Goal: Task Accomplishment & Management: Manage account settings

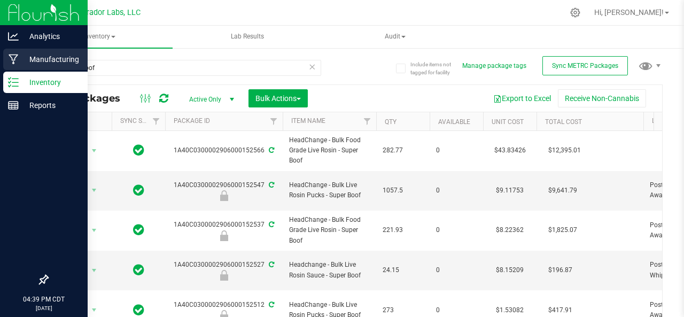
drag, startPoint x: 0, startPoint y: 0, endPoint x: 12, endPoint y: 64, distance: 65.3
click at [12, 64] on icon at bounding box center [14, 59] width 10 height 11
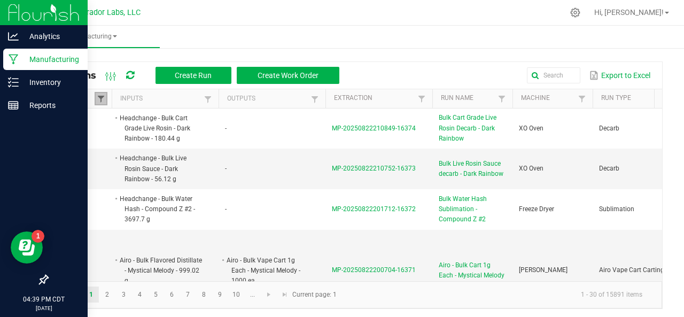
click at [98, 98] on span at bounding box center [101, 99] width 9 height 9
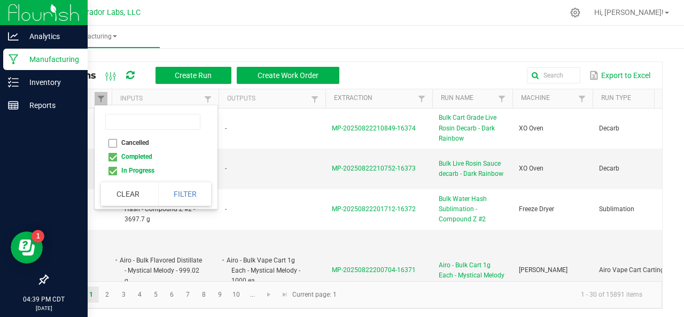
click at [112, 156] on li "Completed" at bounding box center [153, 157] width 104 height 14
checkbox input "false"
click at [186, 193] on button "Filter" at bounding box center [184, 194] width 53 height 24
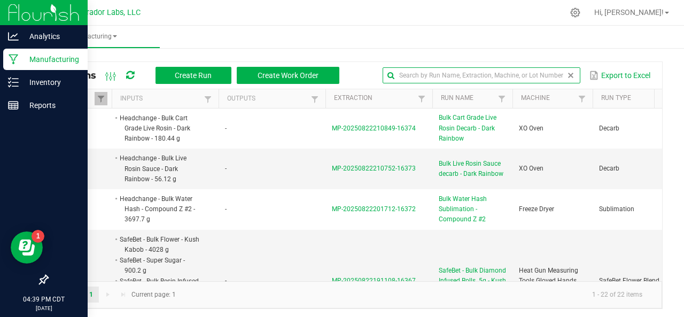
click at [541, 76] on input "text" at bounding box center [482, 75] width 198 height 16
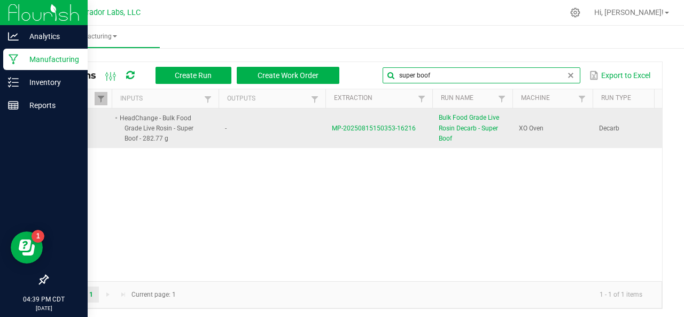
type input "super boof"
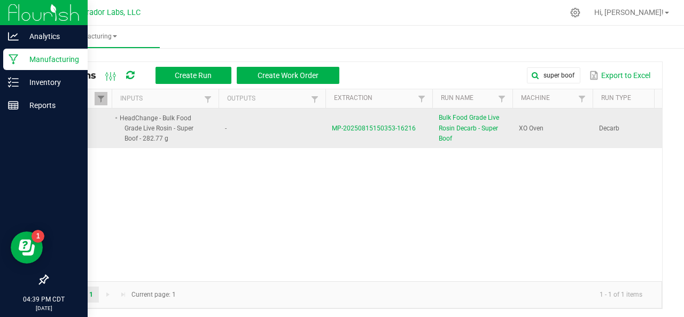
click at [373, 129] on span "MP-20250815150353-16216" at bounding box center [374, 127] width 84 height 7
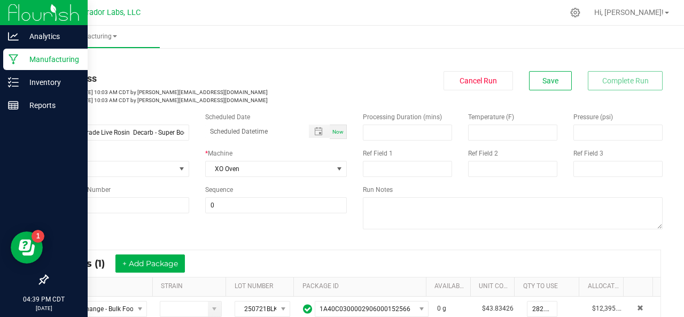
scroll to position [185, 0]
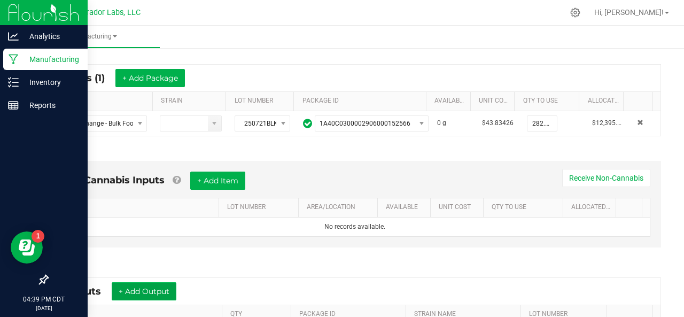
click at [143, 287] on button "+ Add Output" at bounding box center [144, 291] width 65 height 18
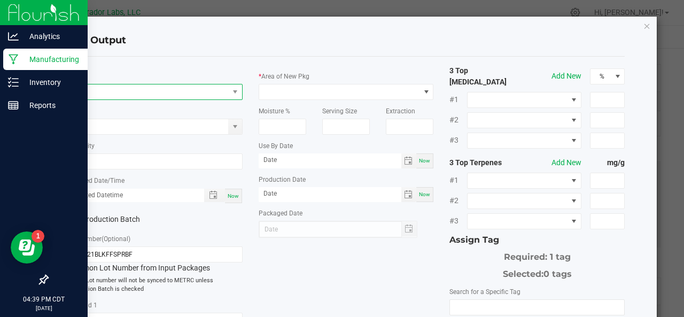
click at [99, 93] on span "NO DATA FOUND" at bounding box center [148, 91] width 161 height 15
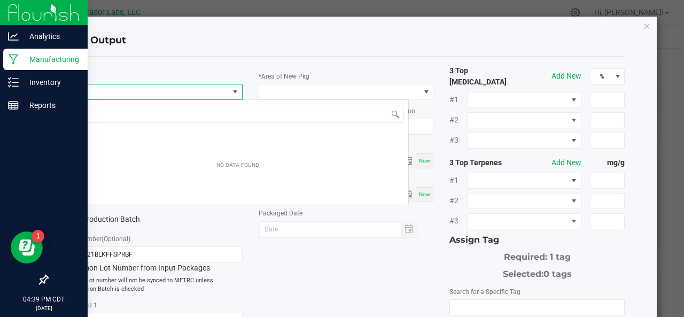
scroll to position [15, 173]
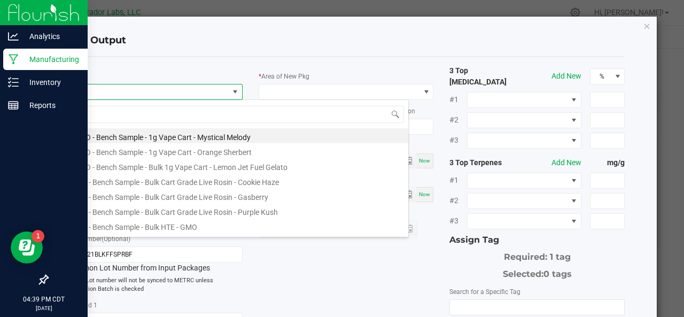
click at [99, 93] on span at bounding box center [148, 91] width 161 height 15
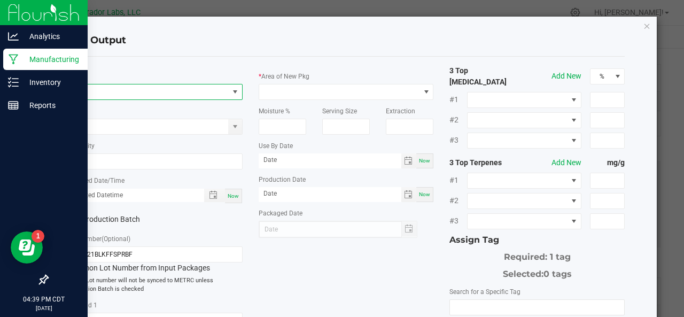
click at [99, 93] on span "NO DATA FOUND" at bounding box center [148, 91] width 161 height 15
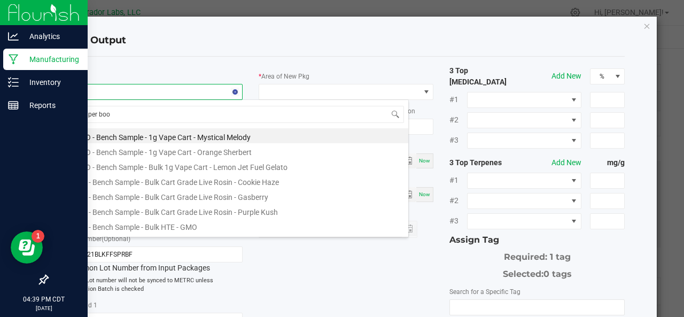
type input "super boof"
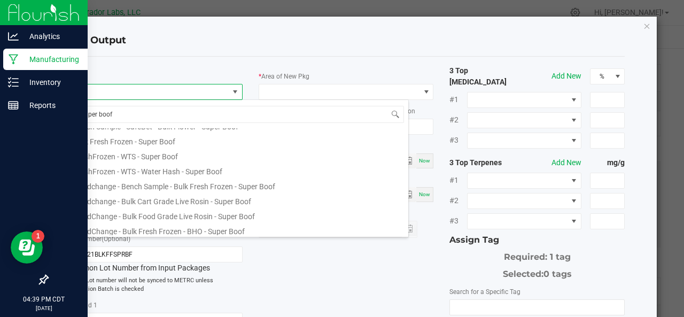
scroll to position [119, 0]
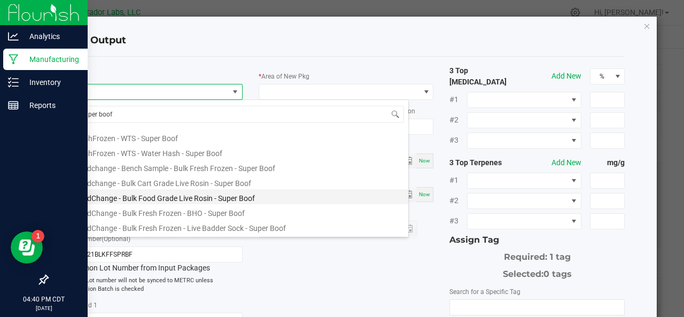
click at [146, 195] on li "HeadChange - Bulk Food Grade Live Rosin - Super Boof" at bounding box center [237, 196] width 341 height 15
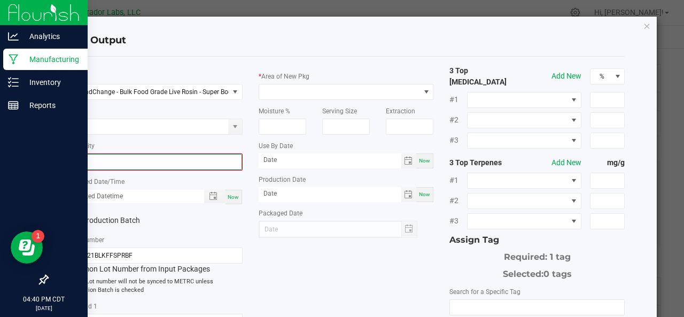
click at [103, 167] on input "0" at bounding box center [154, 161] width 173 height 15
type input "255.8300 g"
click at [230, 194] on span "Now" at bounding box center [233, 196] width 11 height 6
type input "[DATE] 4:40 PM"
type input "[DATE]"
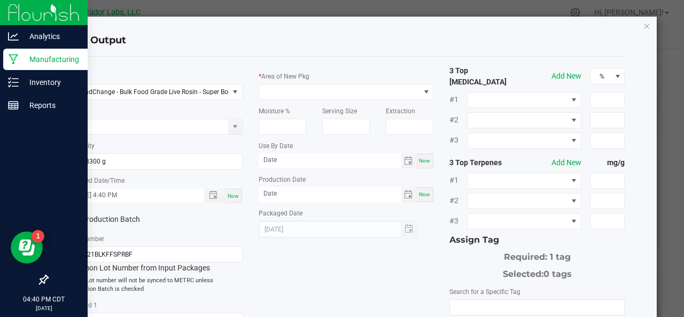
click at [85, 219] on label "Production Batch" at bounding box center [107, 219] width 80 height 11
click at [0, 0] on input "Production Batch" at bounding box center [0, 0] width 0 height 0
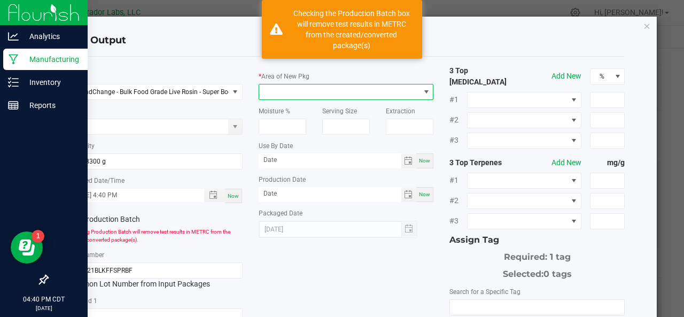
click at [279, 94] on span at bounding box center [339, 91] width 161 height 15
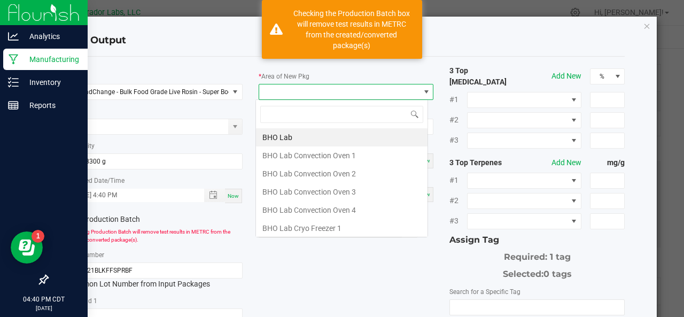
scroll to position [15, 173]
type input "xo"
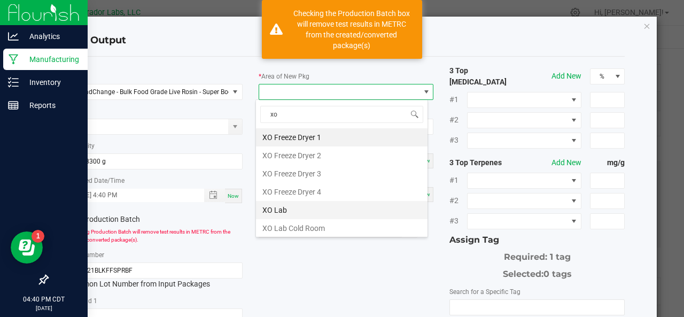
click at [292, 210] on li "XO Lab" at bounding box center [342, 210] width 172 height 18
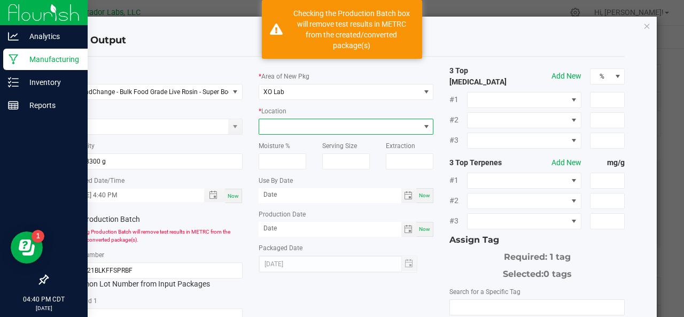
click at [280, 126] on span at bounding box center [339, 126] width 161 height 15
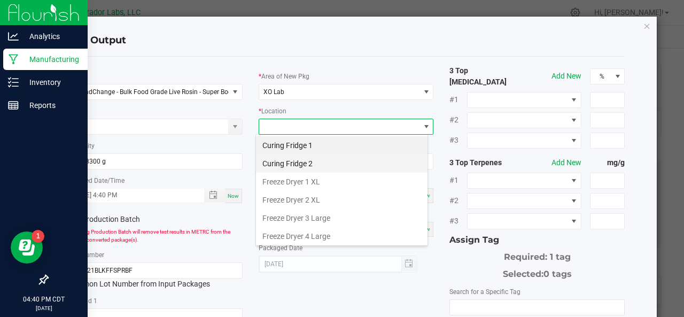
click at [290, 158] on li "Curing Fridge 2" at bounding box center [342, 163] width 172 height 18
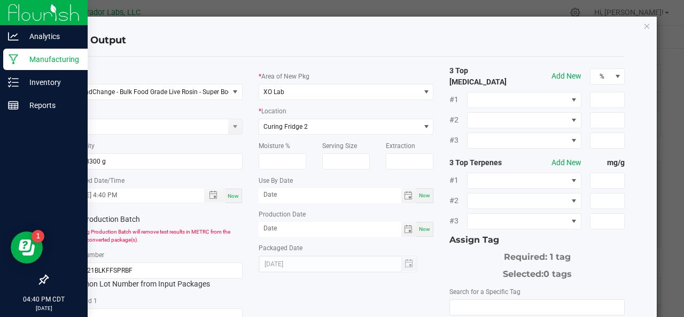
click at [419, 195] on span "Now" at bounding box center [424, 195] width 11 height 6
click at [341, 199] on input "[DATE]" at bounding box center [330, 194] width 143 height 13
type input "[DATE]"
click at [423, 226] on span "Now" at bounding box center [424, 229] width 11 height 6
type input "[DATE]"
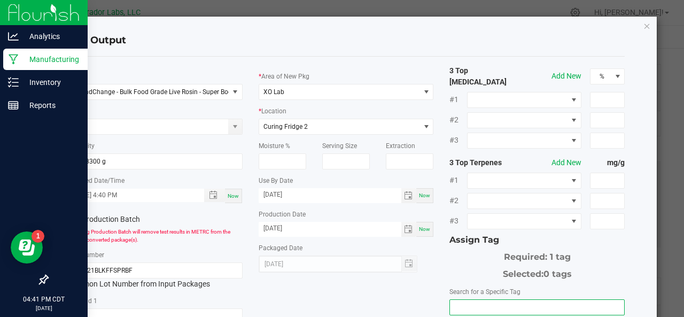
click at [461, 300] on input "NO DATA FOUND" at bounding box center [537, 307] width 174 height 15
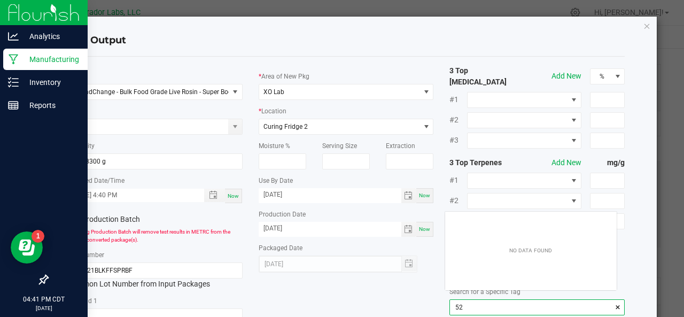
scroll to position [15, 172]
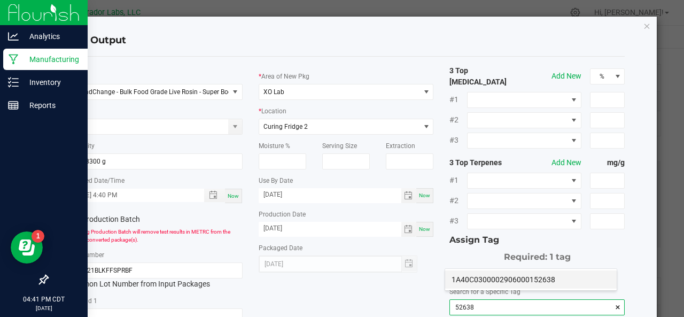
click at [472, 280] on li "1A40C0300002906000152638" at bounding box center [531, 279] width 172 height 18
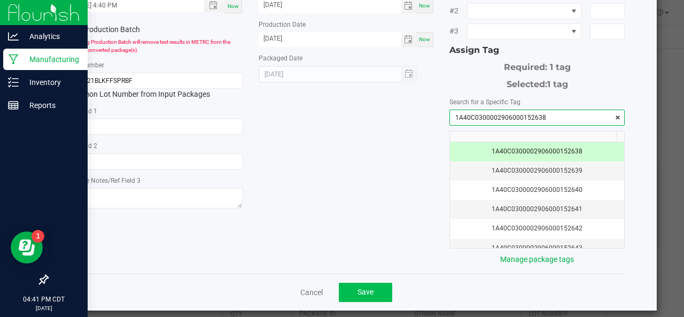
type input "1A40C0300002906000152638"
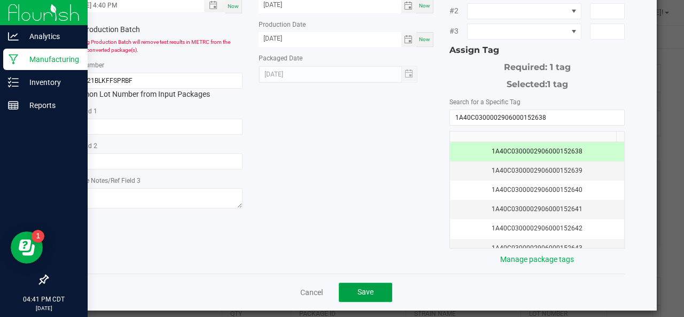
click at [369, 287] on span "Save" at bounding box center [365, 291] width 16 height 9
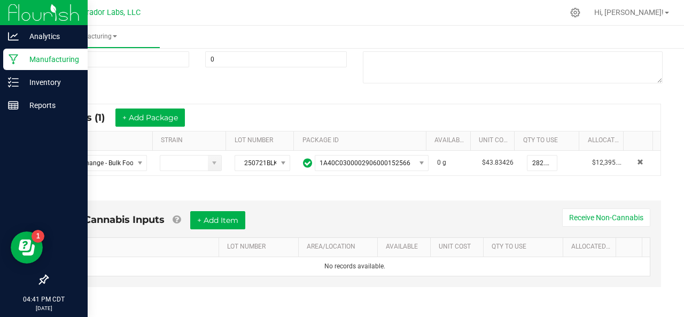
scroll to position [0, 0]
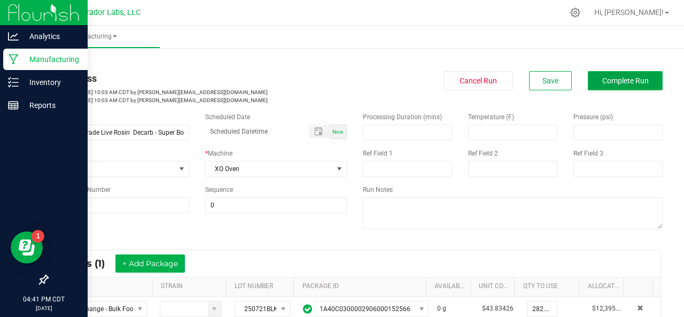
click at [602, 80] on span "Complete Run" at bounding box center [625, 80] width 46 height 9
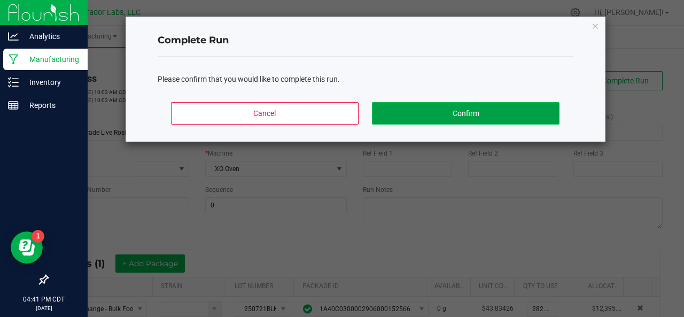
click at [478, 108] on button "Confirm" at bounding box center [465, 113] width 187 height 22
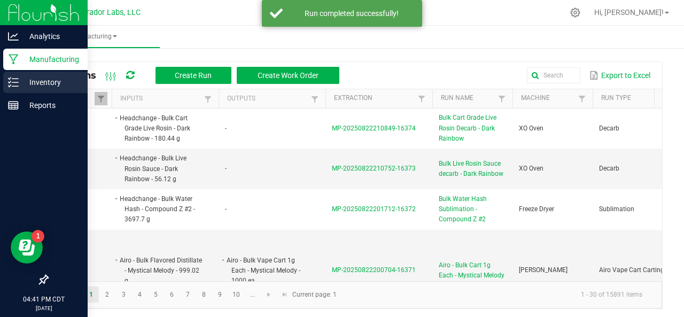
click at [15, 84] on icon at bounding box center [13, 82] width 11 height 11
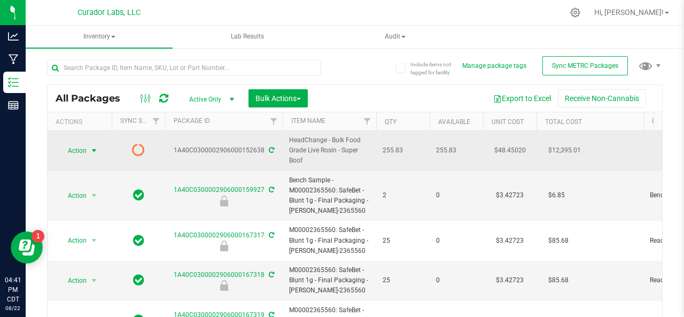
click at [82, 149] on span "Action" at bounding box center [72, 150] width 29 height 15
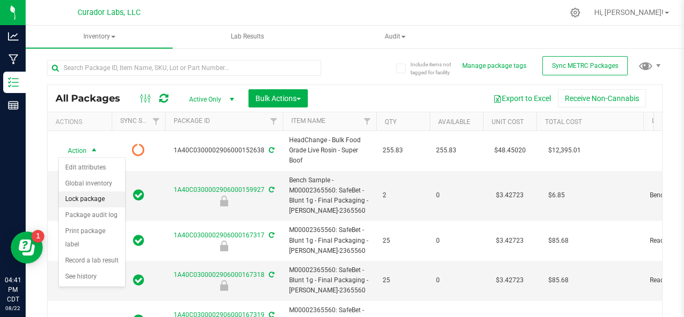
click at [82, 198] on li "Lock package" at bounding box center [92, 199] width 66 height 16
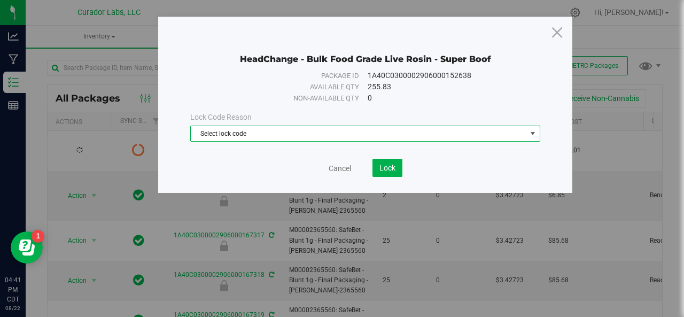
click at [204, 136] on span "Select lock code" at bounding box center [359, 133] width 336 height 15
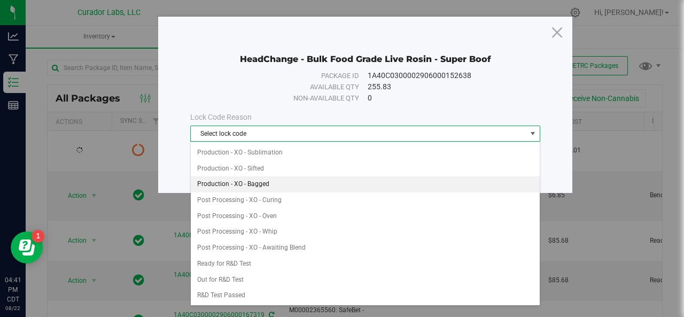
scroll to position [242, 0]
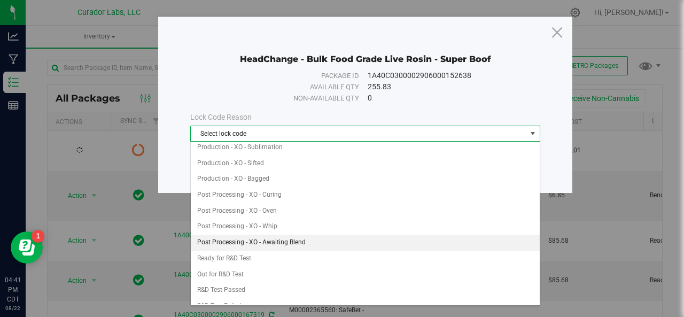
click at [239, 235] on li "Post Processing - XO - Awaiting Blend" at bounding box center [365, 243] width 349 height 16
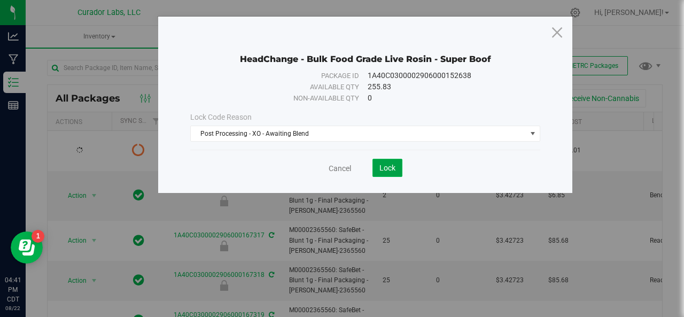
click at [392, 169] on span "Lock" at bounding box center [387, 167] width 16 height 9
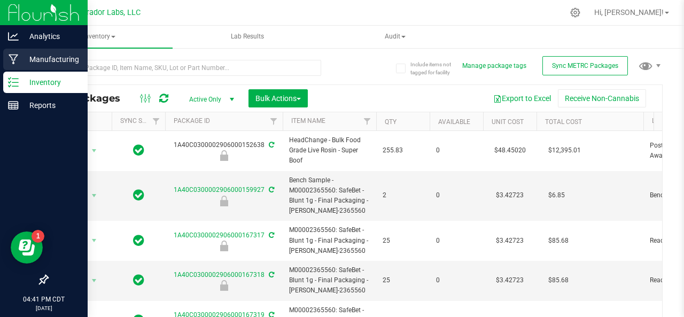
click at [20, 60] on p "Manufacturing" at bounding box center [51, 59] width 64 height 13
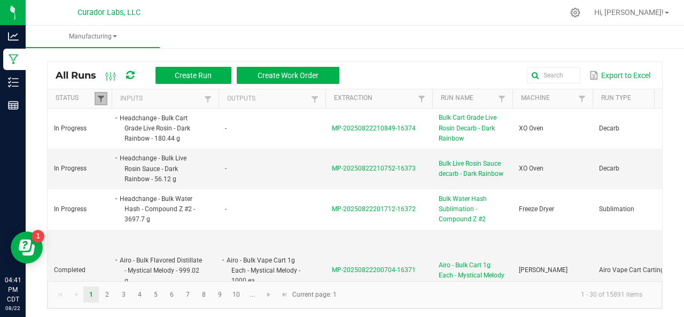
click at [100, 100] on span at bounding box center [101, 99] width 9 height 9
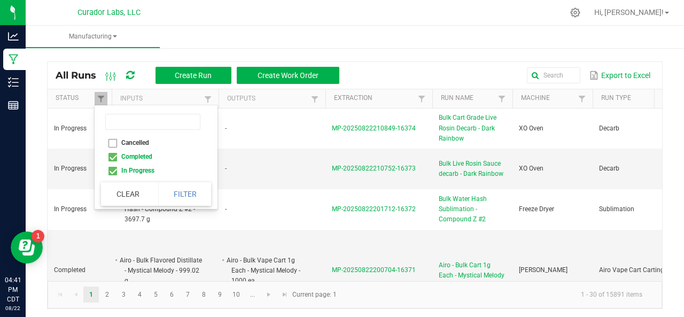
click at [111, 154] on li "Completed" at bounding box center [153, 157] width 104 height 14
checkbox input "false"
click at [176, 186] on button "Filter" at bounding box center [184, 194] width 53 height 24
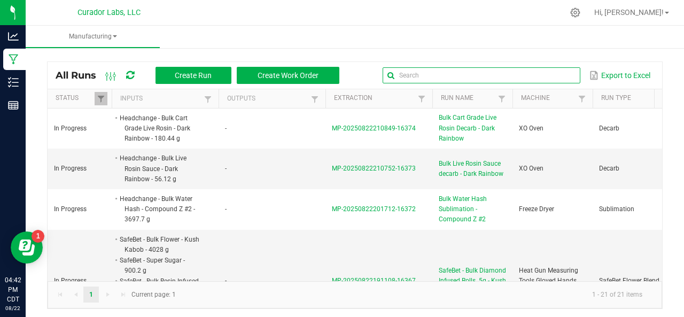
click at [541, 75] on input "text" at bounding box center [482, 75] width 198 height 16
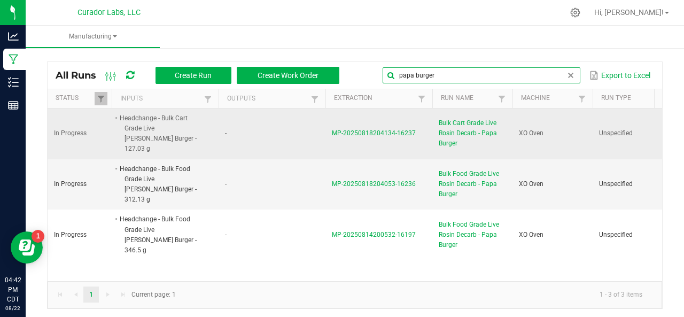
type input "papa burger"
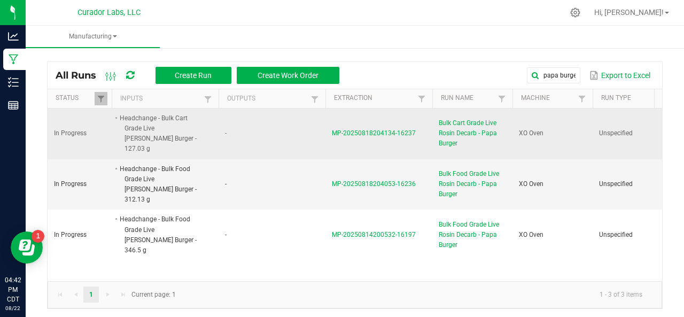
click at [387, 129] on span "MP-20250818204134-16237" at bounding box center [374, 132] width 84 height 7
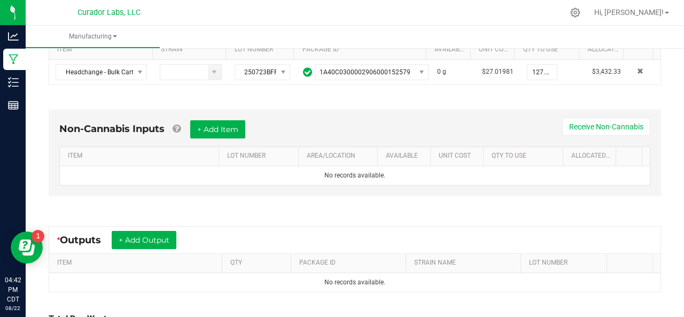
scroll to position [243, 0]
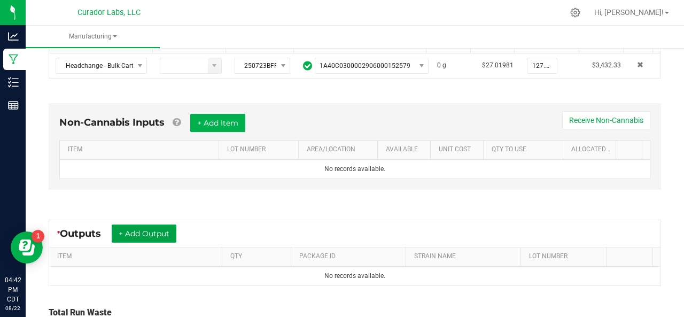
click at [149, 239] on button "+ Add Output" at bounding box center [144, 233] width 65 height 18
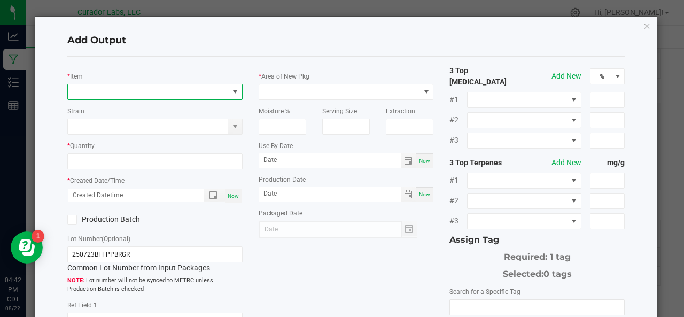
click at [120, 96] on span "NO DATA FOUND" at bounding box center [148, 91] width 161 height 15
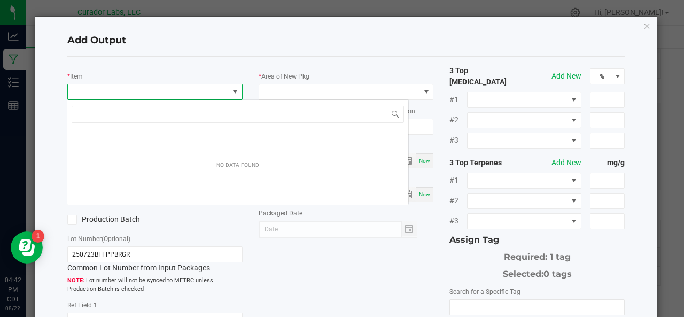
scroll to position [15, 173]
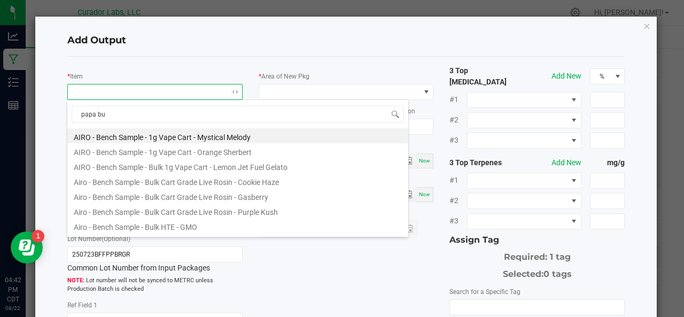
type input "papa [PERSON_NAME]"
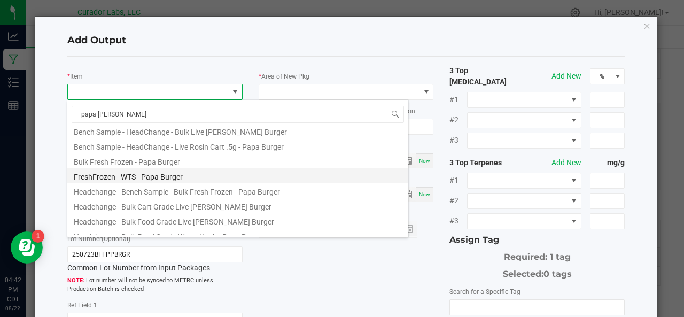
scroll to position [23, 0]
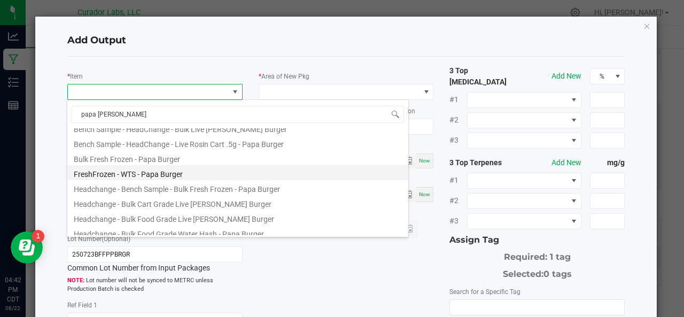
click at [162, 200] on li "Headchange - Bulk Cart Grade Live [PERSON_NAME] Burger" at bounding box center [237, 202] width 341 height 15
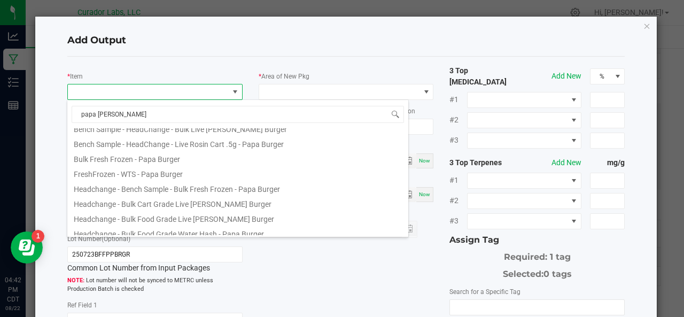
type input "0.0000 g"
type input "month/day/year hour:minute AM"
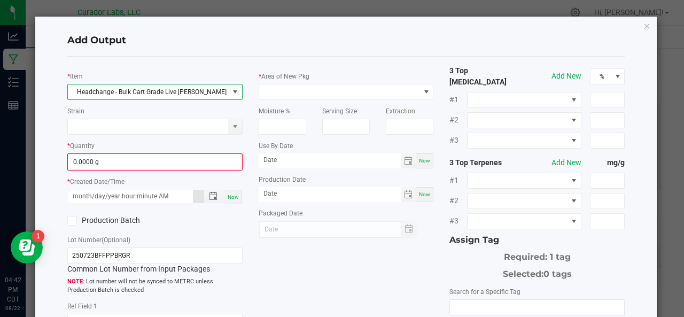
click at [162, 200] on input "month/day/year hour:minute AM" at bounding box center [130, 196] width 125 height 13
type input "0"
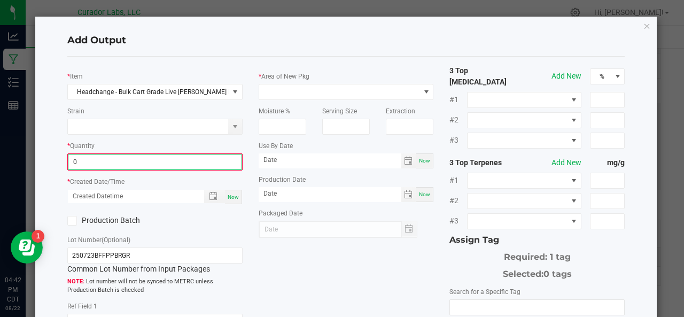
click at [124, 158] on input "0" at bounding box center [154, 161] width 173 height 15
type input "115.1300 g"
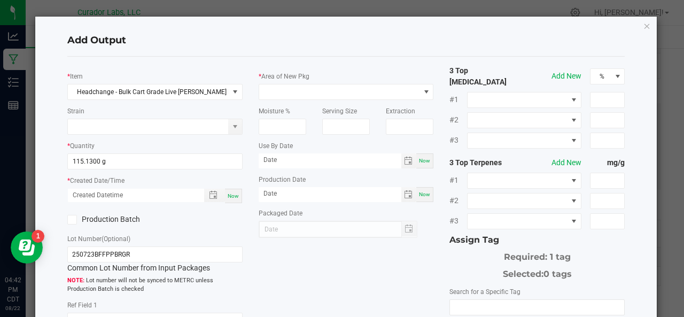
click at [230, 190] on div "Now" at bounding box center [233, 196] width 17 height 14
type input "[DATE] 4:42 PM"
type input "[DATE]"
click at [98, 222] on label "Production Batch" at bounding box center [107, 219] width 80 height 11
click at [0, 0] on input "Production Batch" at bounding box center [0, 0] width 0 height 0
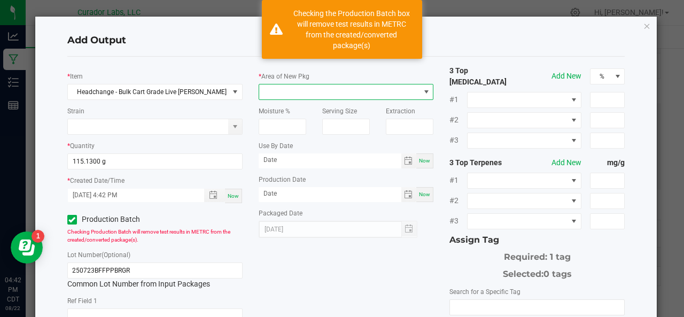
click at [289, 93] on span at bounding box center [339, 91] width 161 height 15
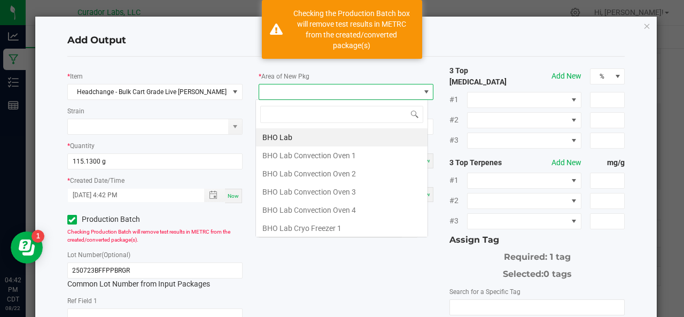
scroll to position [15, 173]
type input "xo"
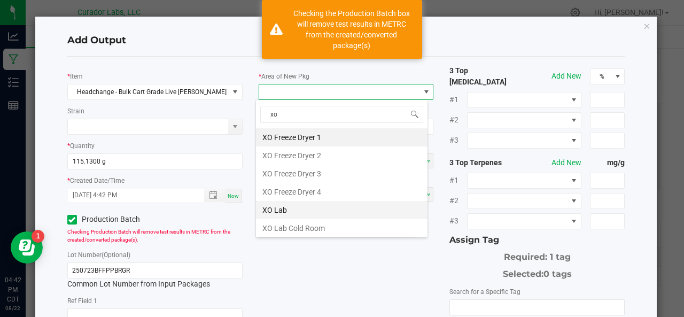
click at [279, 208] on li "XO Lab" at bounding box center [342, 210] width 172 height 18
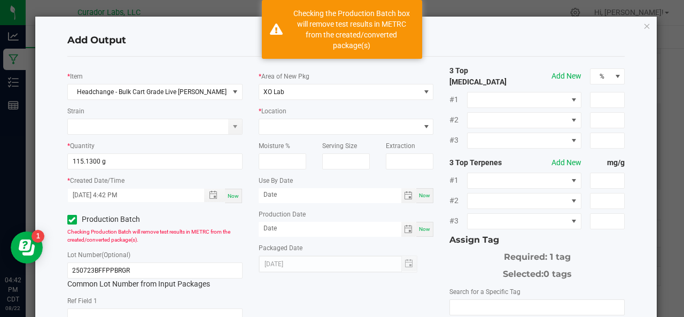
click at [419, 195] on span "Now" at bounding box center [424, 195] width 11 height 6
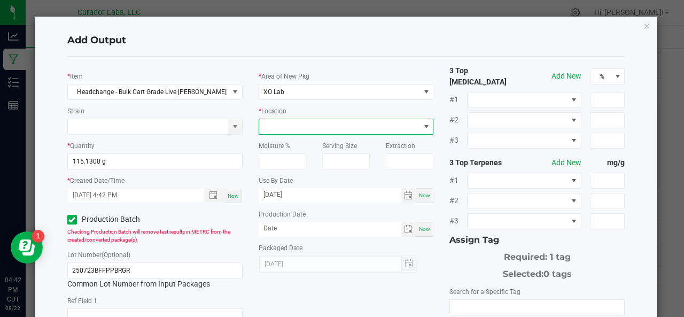
click at [333, 128] on span at bounding box center [339, 126] width 161 height 15
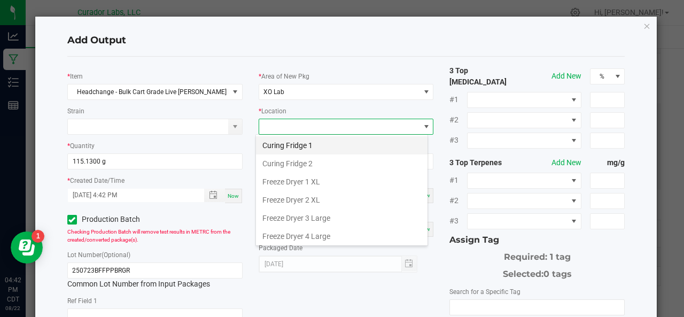
click at [316, 143] on li "Curing Fridge 1" at bounding box center [342, 145] width 172 height 18
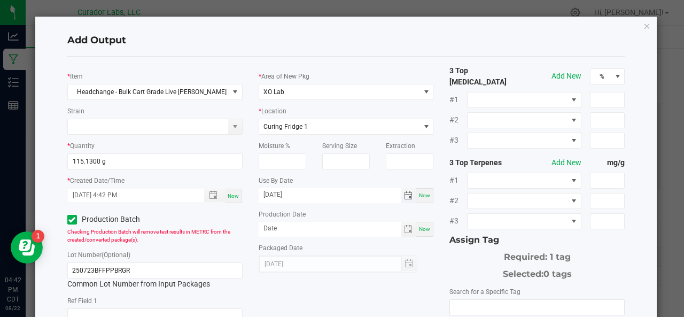
click at [356, 198] on input "[DATE]" at bounding box center [330, 194] width 143 height 13
type input "[DATE]"
click at [420, 229] on span "Now" at bounding box center [424, 229] width 11 height 6
type input "[DATE]"
click at [463, 300] on input "NO DATA FOUND" at bounding box center [537, 307] width 174 height 15
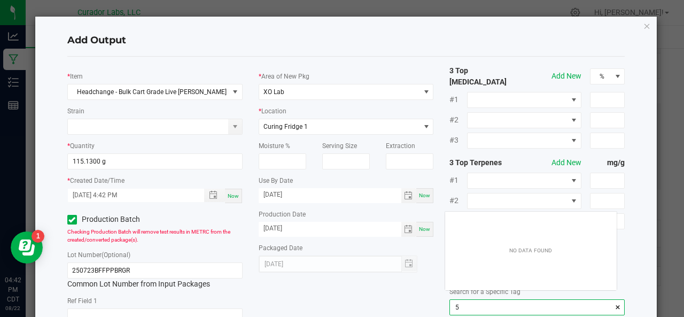
scroll to position [15, 172]
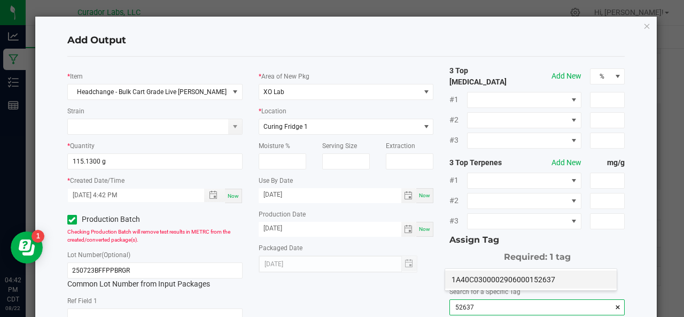
click at [463, 277] on li "1A40C0300002906000152637" at bounding box center [531, 279] width 172 height 18
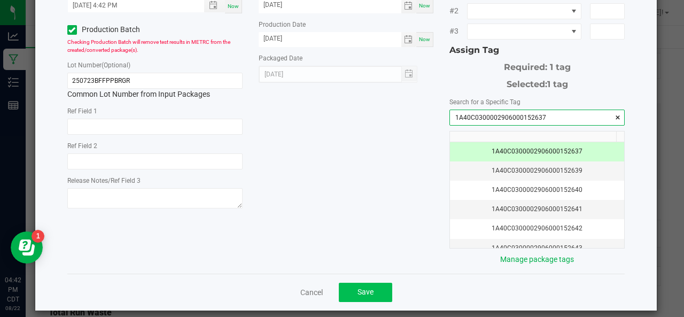
type input "1A40C0300002906000152637"
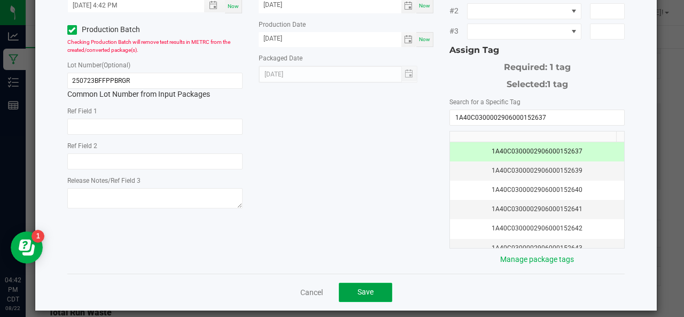
click at [367, 283] on button "Save" at bounding box center [365, 292] width 53 height 19
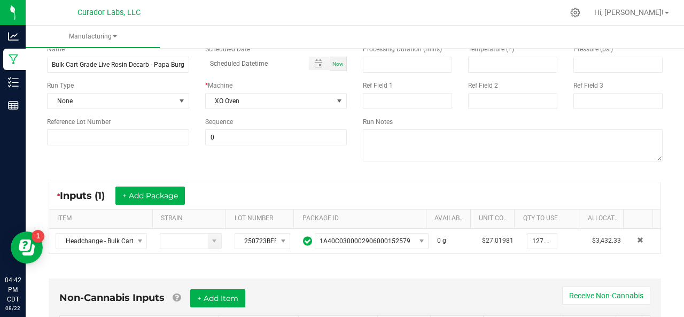
scroll to position [0, 0]
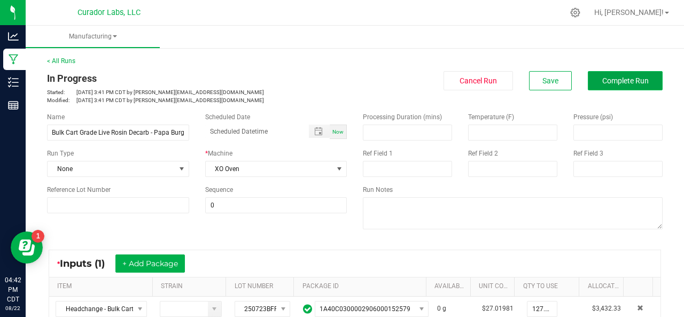
click at [602, 74] on button "Complete Run" at bounding box center [625, 80] width 75 height 19
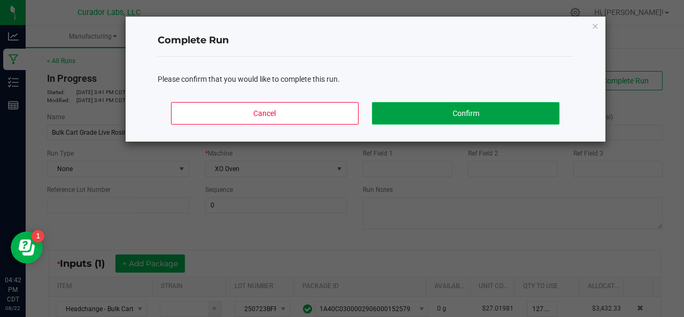
click at [516, 116] on button "Confirm" at bounding box center [465, 113] width 187 height 22
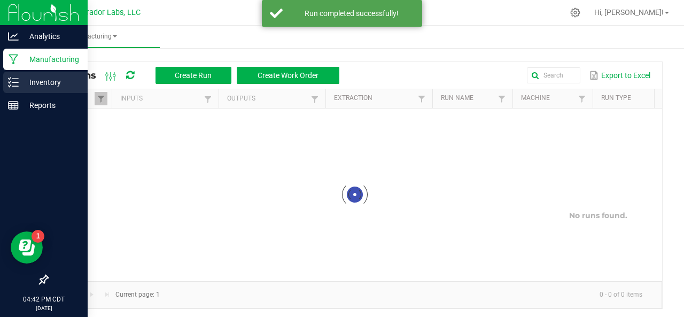
click at [21, 82] on p "Inventory" at bounding box center [51, 82] width 64 height 13
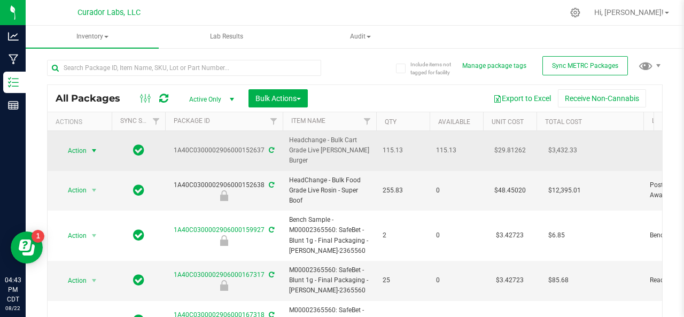
click at [64, 146] on span "Action" at bounding box center [72, 150] width 29 height 15
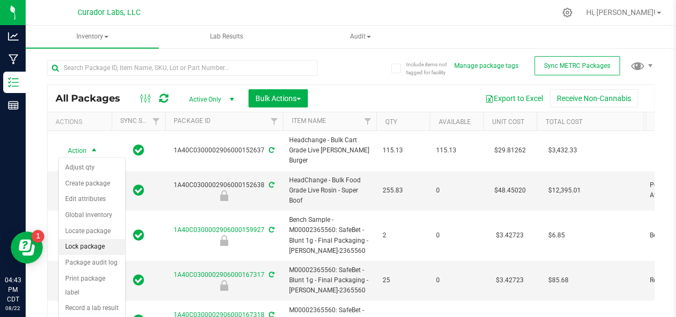
click at [80, 244] on li "Lock package" at bounding box center [92, 247] width 66 height 16
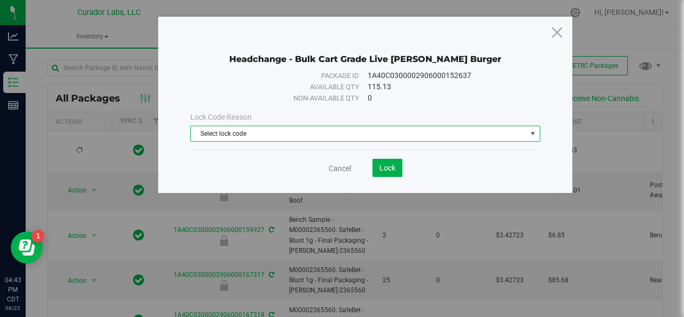
click at [208, 138] on span "Select lock code" at bounding box center [359, 133] width 336 height 15
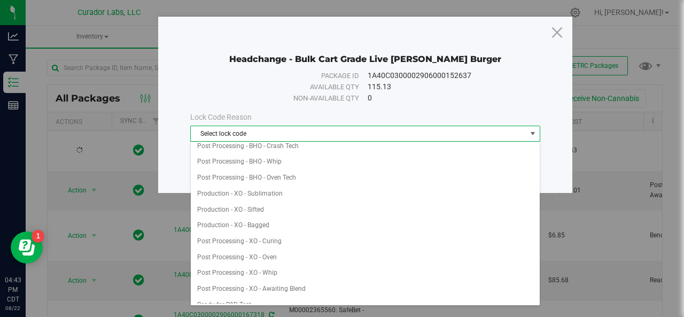
scroll to position [214, 0]
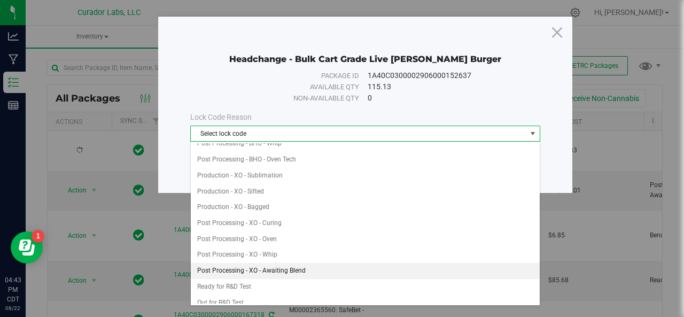
click at [253, 264] on li "Post Processing - XO - Awaiting Blend" at bounding box center [365, 271] width 349 height 16
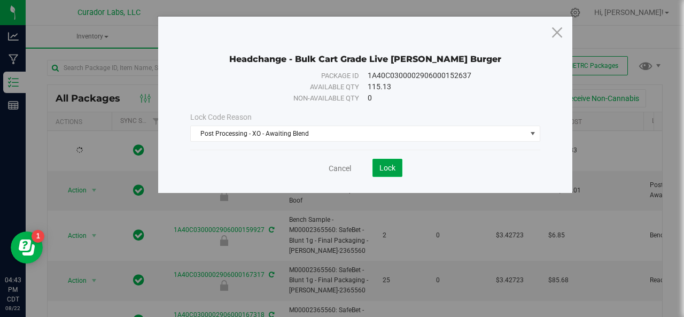
click at [386, 172] on button "Lock" at bounding box center [387, 168] width 30 height 18
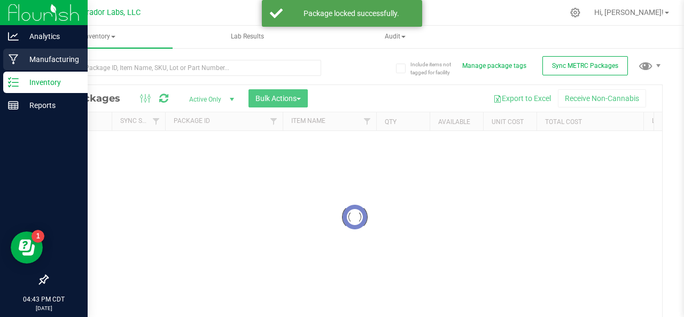
click at [16, 58] on icon at bounding box center [14, 59] width 10 height 11
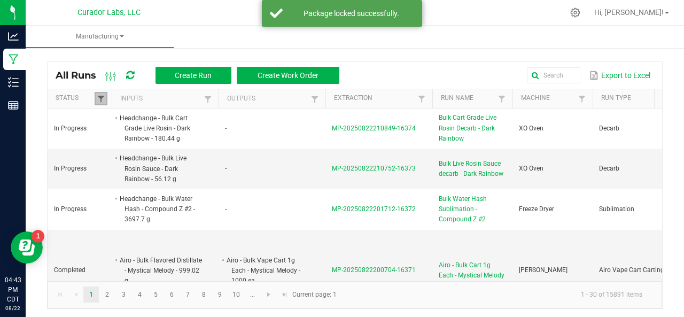
click at [97, 98] on span at bounding box center [101, 99] width 9 height 9
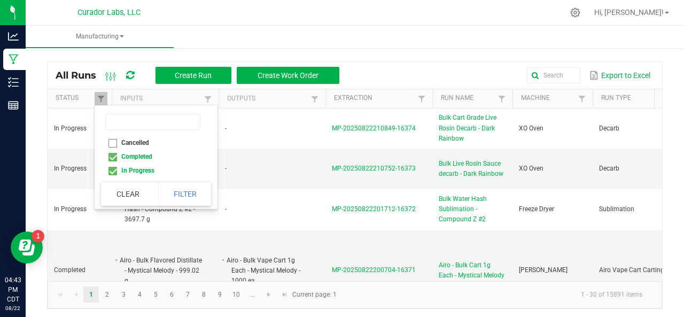
click at [112, 153] on li "Completed" at bounding box center [153, 157] width 104 height 14
checkbox input "false"
click at [177, 193] on button "Filter" at bounding box center [184, 194] width 53 height 24
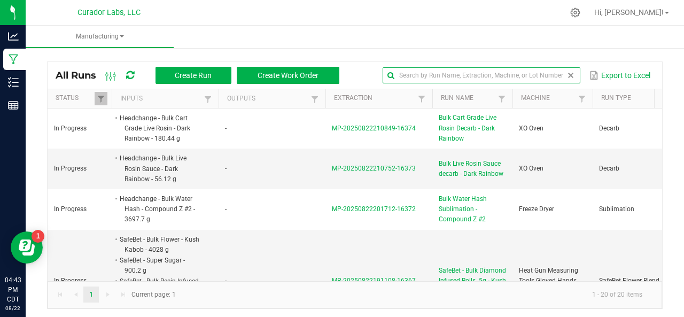
click at [540, 74] on input "text" at bounding box center [482, 75] width 198 height 16
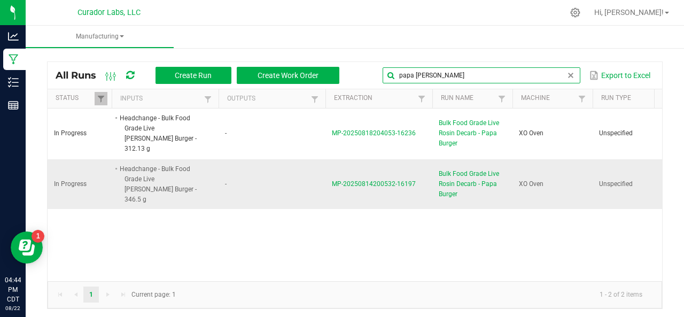
type input "papa [PERSON_NAME]"
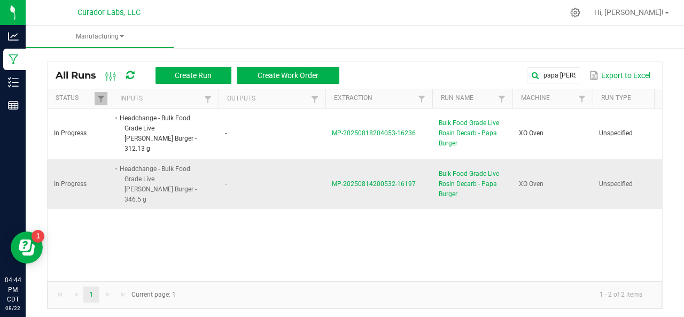
click at [394, 180] on span "MP-20250814200532-16197" at bounding box center [374, 183] width 84 height 7
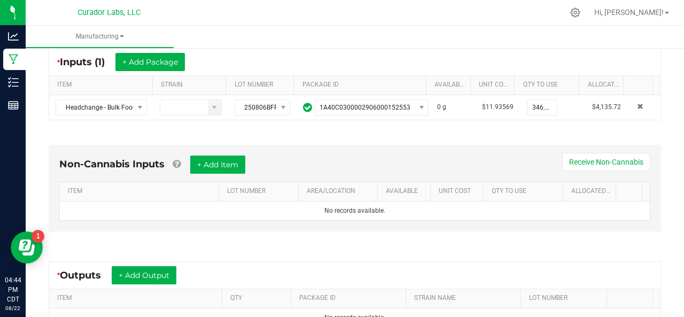
scroll to position [204, 0]
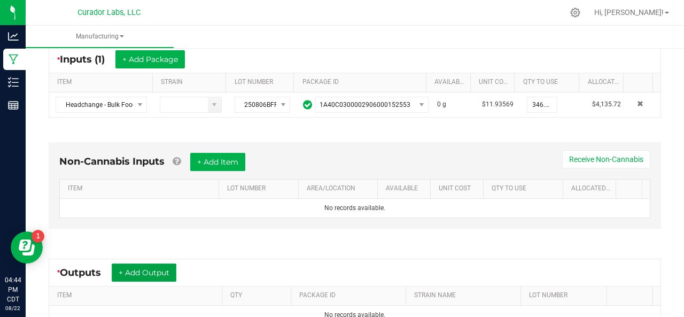
click at [160, 267] on button "+ Add Output" at bounding box center [144, 272] width 65 height 18
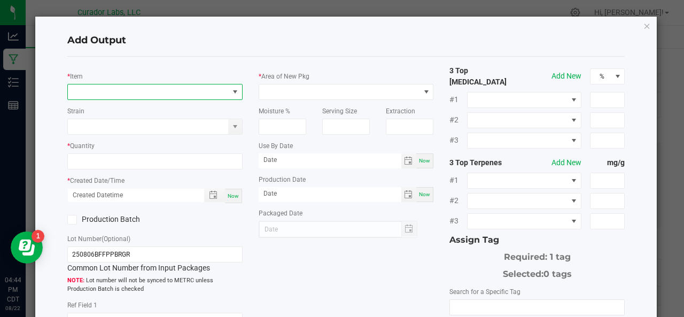
click at [122, 89] on span "NO DATA FOUND" at bounding box center [148, 91] width 161 height 15
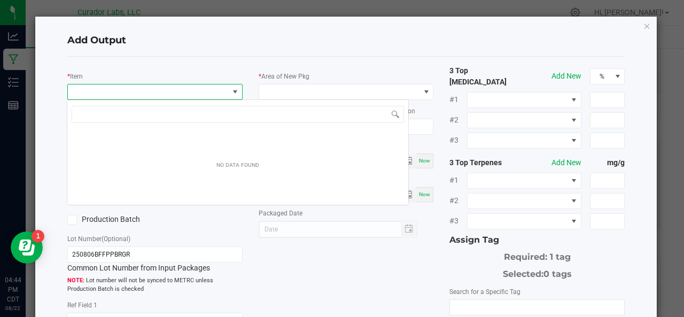
scroll to position [15, 173]
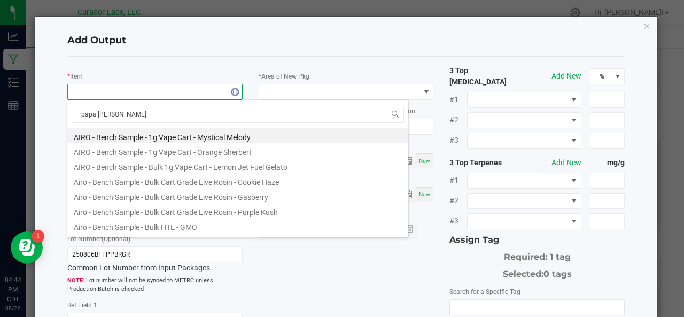
type input "papa burger"
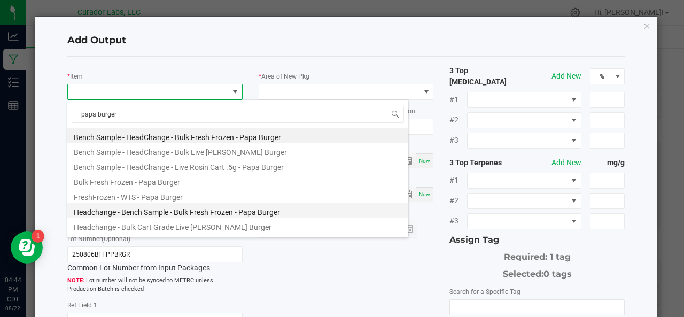
scroll to position [36, 0]
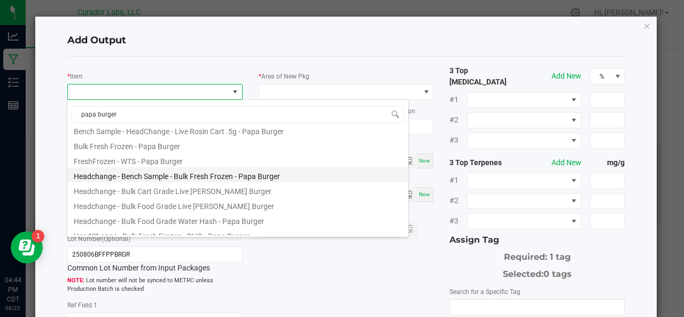
click at [135, 206] on li "Headchange - Bulk Food Grade Live [PERSON_NAME] Burger" at bounding box center [237, 204] width 341 height 15
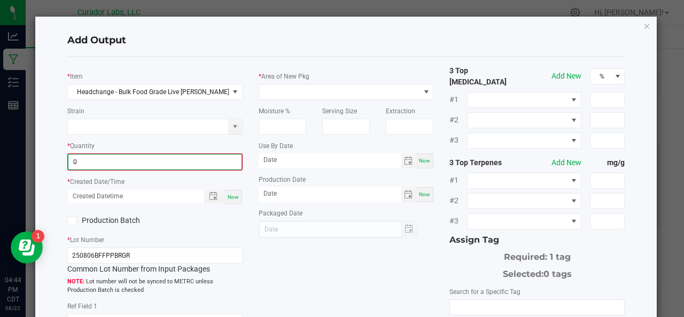
click at [113, 161] on input "0" at bounding box center [154, 161] width 173 height 15
type input "308.2100 g"
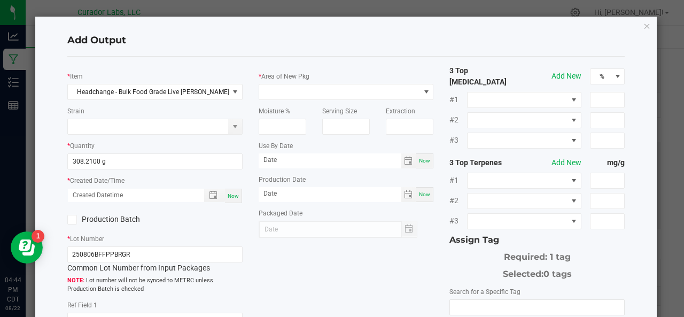
click at [228, 195] on span "Now" at bounding box center [233, 196] width 11 height 6
type input "[DATE] 4:44 PM"
type input "[DATE]"
click at [110, 219] on label "Production Batch" at bounding box center [107, 219] width 80 height 11
click at [0, 0] on input "Production Batch" at bounding box center [0, 0] width 0 height 0
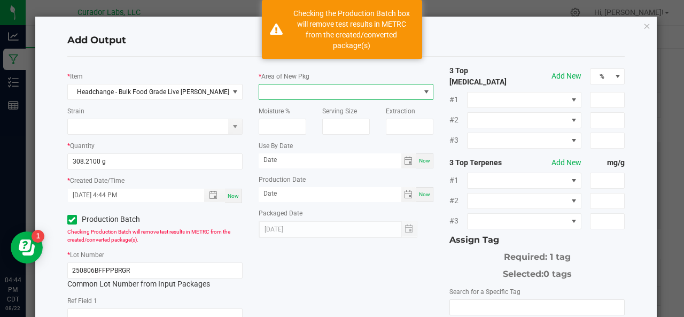
click at [286, 91] on span at bounding box center [339, 91] width 161 height 15
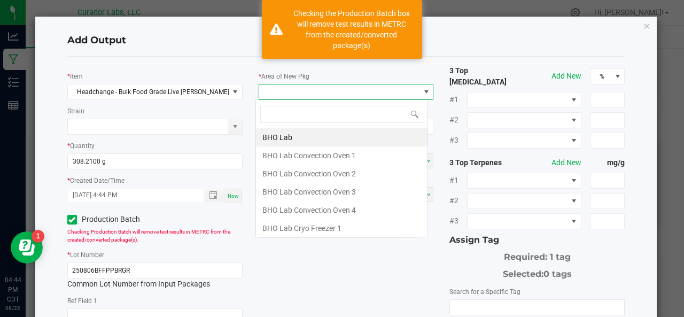
scroll to position [15, 173]
type input "xo"
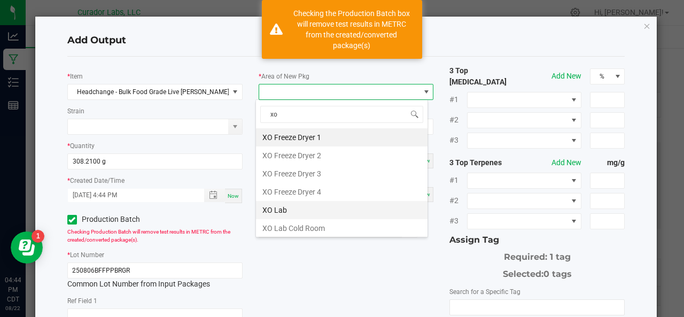
click at [280, 211] on li "XO Lab" at bounding box center [342, 210] width 172 height 18
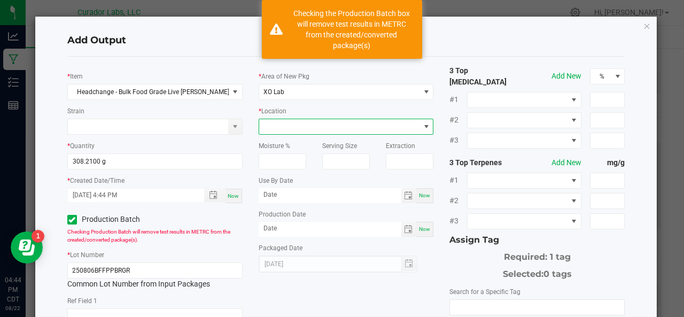
click at [279, 129] on span at bounding box center [339, 126] width 161 height 15
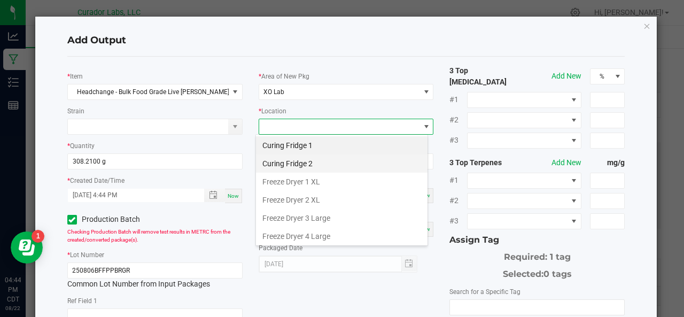
click at [301, 157] on li "Curing Fridge 2" at bounding box center [342, 163] width 172 height 18
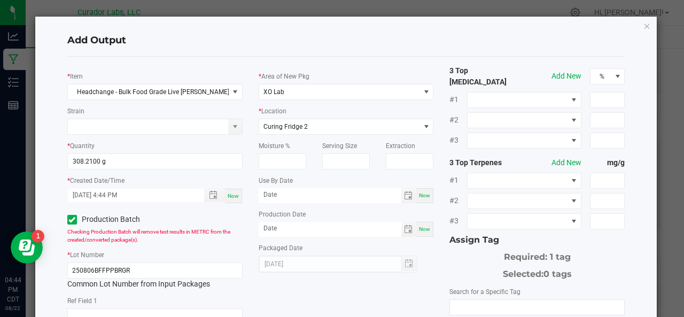
click at [424, 193] on span "Now" at bounding box center [424, 195] width 11 height 6
click at [329, 192] on input "[DATE]" at bounding box center [330, 194] width 143 height 13
type input "[DATE]"
click at [419, 232] on div "Now" at bounding box center [424, 229] width 17 height 15
type input "[DATE]"
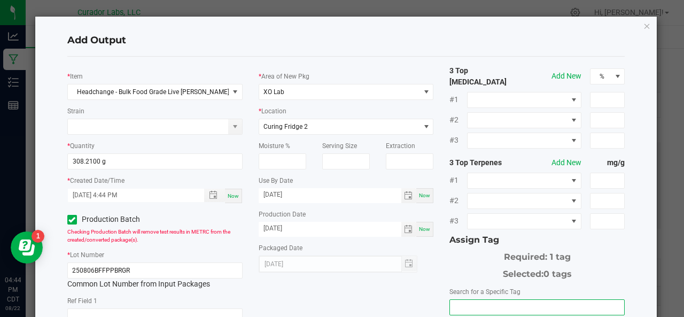
click at [466, 300] on input "NO DATA FOUND" at bounding box center [537, 307] width 174 height 15
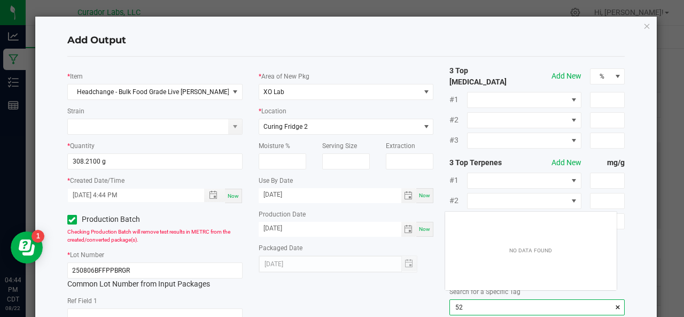
scroll to position [15, 172]
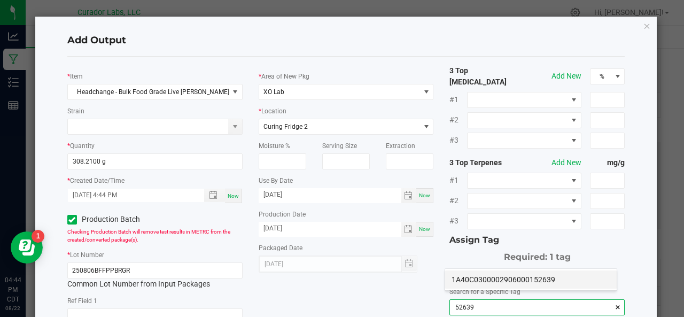
click at [471, 284] on li "1A40C0300002906000152639" at bounding box center [531, 279] width 172 height 18
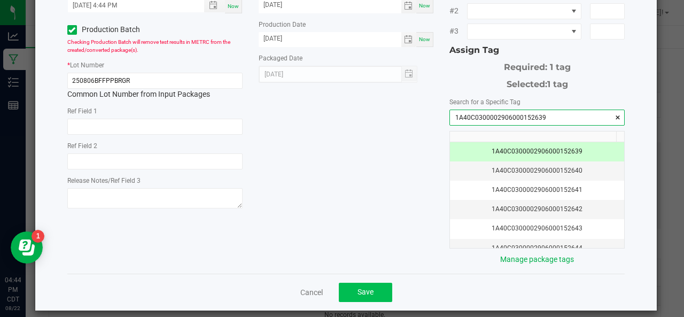
type input "1A40C0300002906000152639"
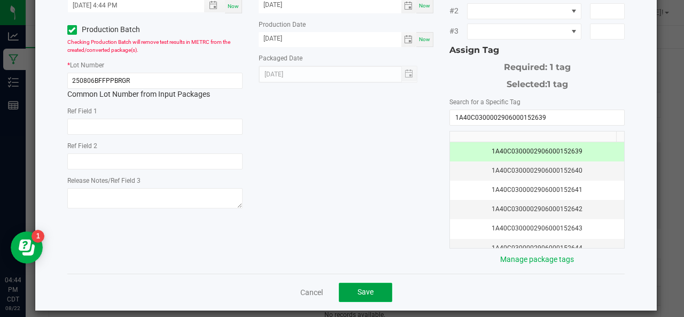
click at [371, 283] on button "Save" at bounding box center [365, 292] width 53 height 19
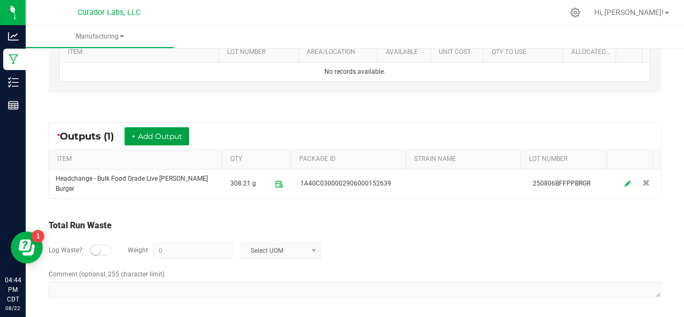
scroll to position [0, 0]
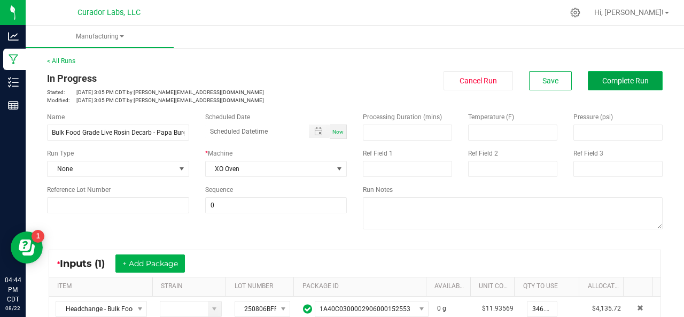
click at [607, 82] on span "Complete Run" at bounding box center [625, 80] width 46 height 9
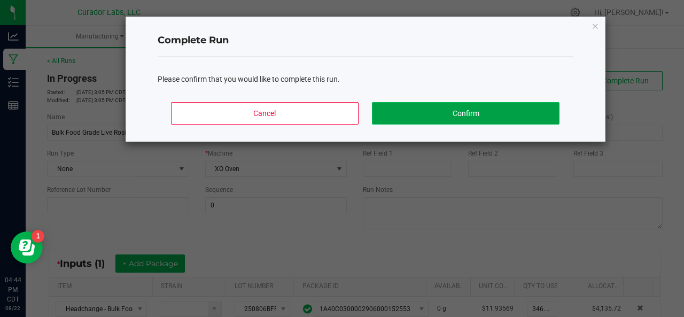
click at [453, 115] on button "Confirm" at bounding box center [465, 113] width 187 height 22
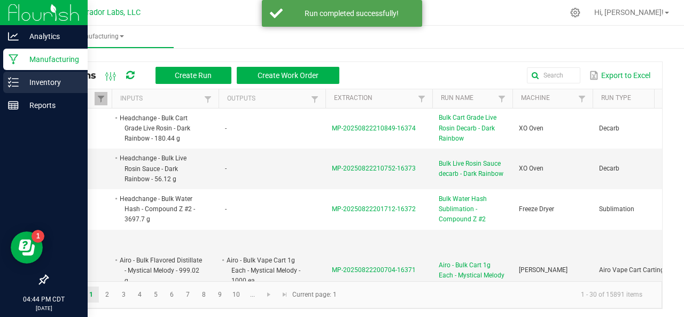
click at [14, 82] on icon at bounding box center [13, 82] width 11 height 11
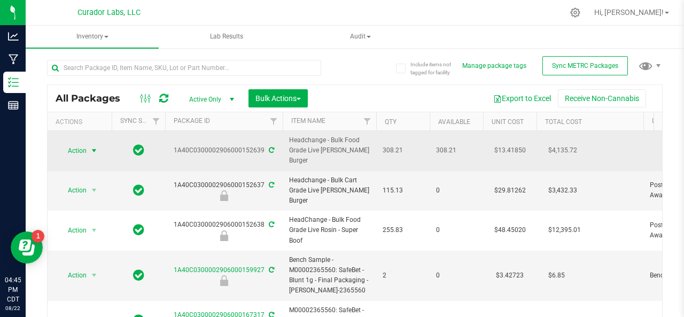
click at [77, 151] on span "Action" at bounding box center [72, 150] width 29 height 15
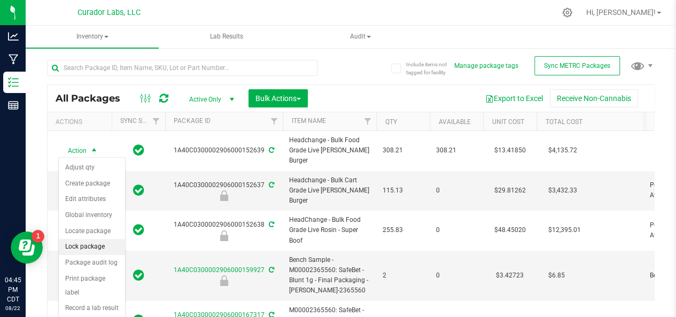
click at [78, 239] on li "Lock package" at bounding box center [92, 247] width 66 height 16
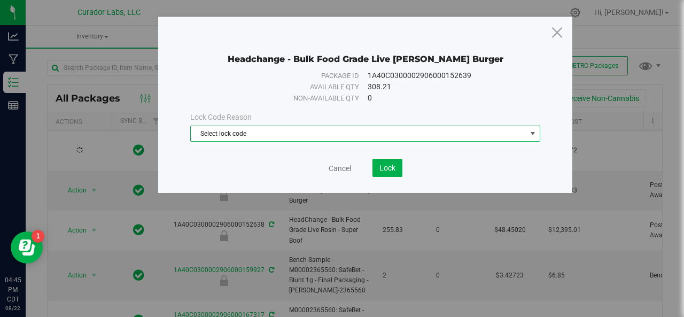
click at [252, 129] on span "Select lock code" at bounding box center [359, 133] width 336 height 15
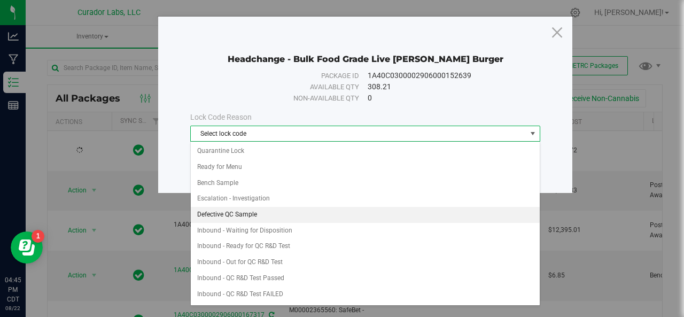
scroll to position [235, 0]
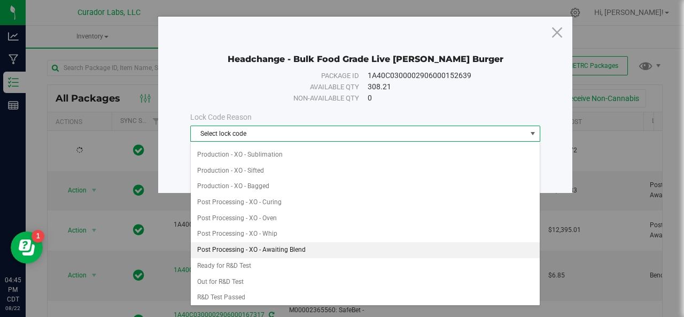
click at [238, 242] on li "Post Processing - XO - Awaiting Blend" at bounding box center [365, 250] width 349 height 16
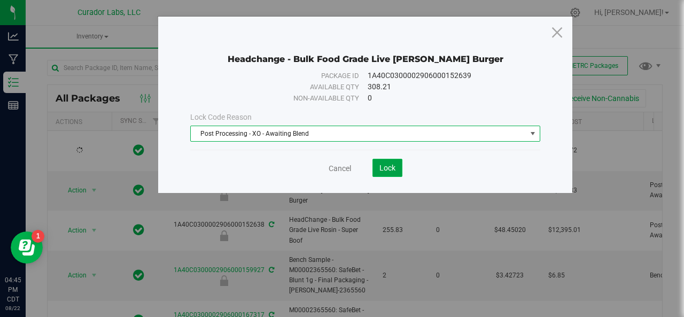
click at [393, 166] on span "Lock" at bounding box center [387, 167] width 16 height 9
